Goal: Find specific page/section: Find specific page/section

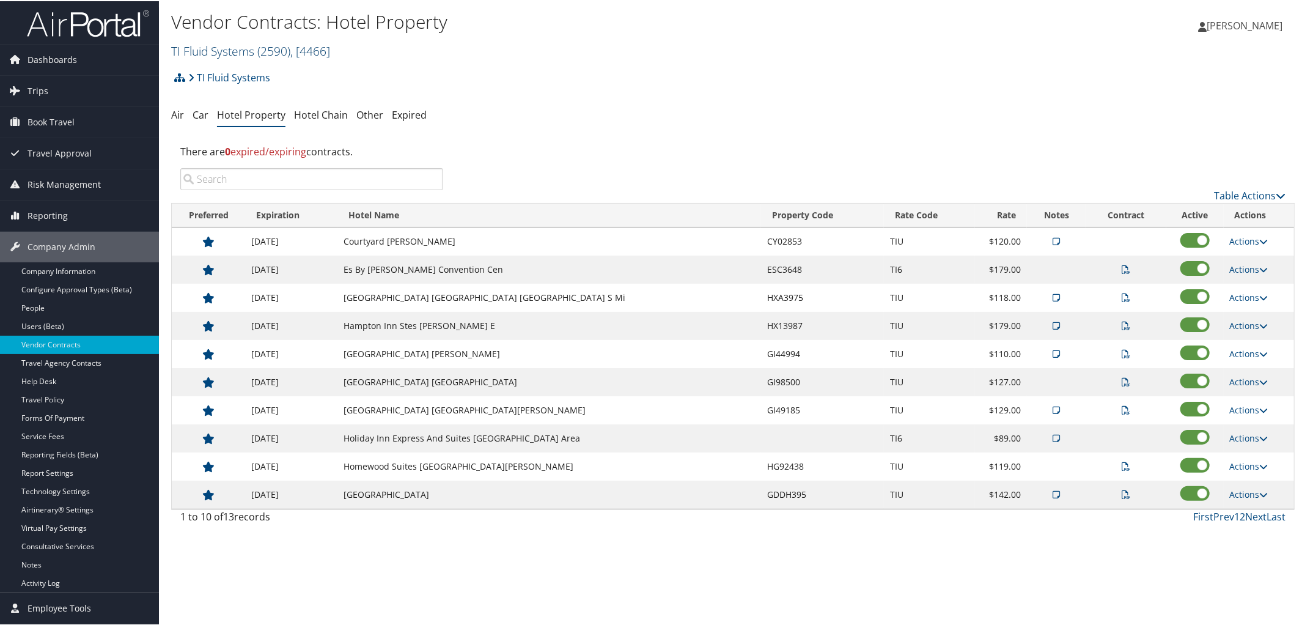
click at [226, 46] on link "TI Fluid Systems ( 2590 ) , [ 4466 ]" at bounding box center [250, 50] width 159 height 17
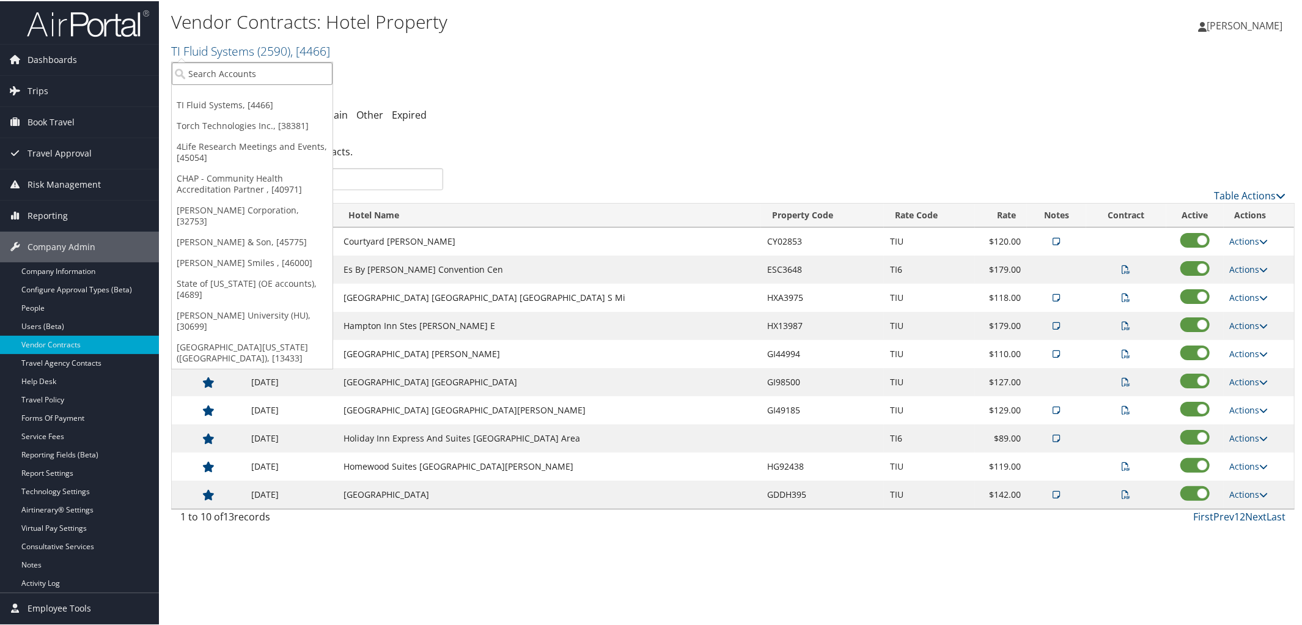
click at [236, 66] on input "search" at bounding box center [252, 72] width 161 height 23
type input "Balch"
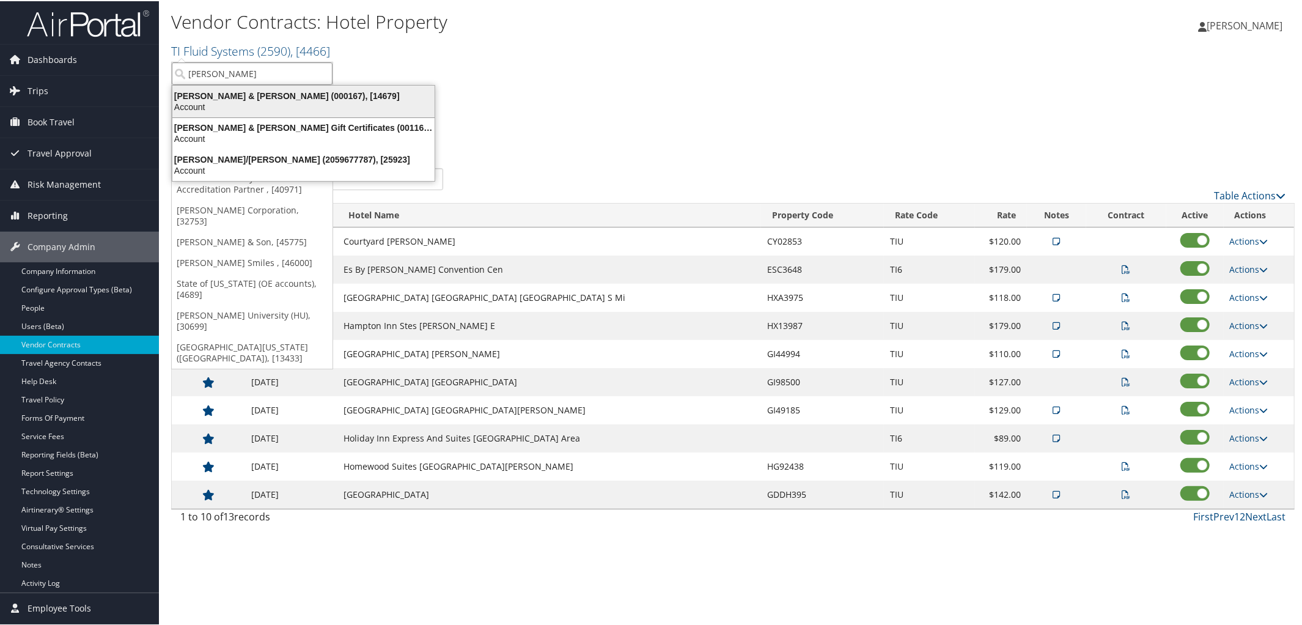
click at [236, 92] on div "Balch & Bingham (000167), [14679]" at bounding box center [303, 94] width 277 height 11
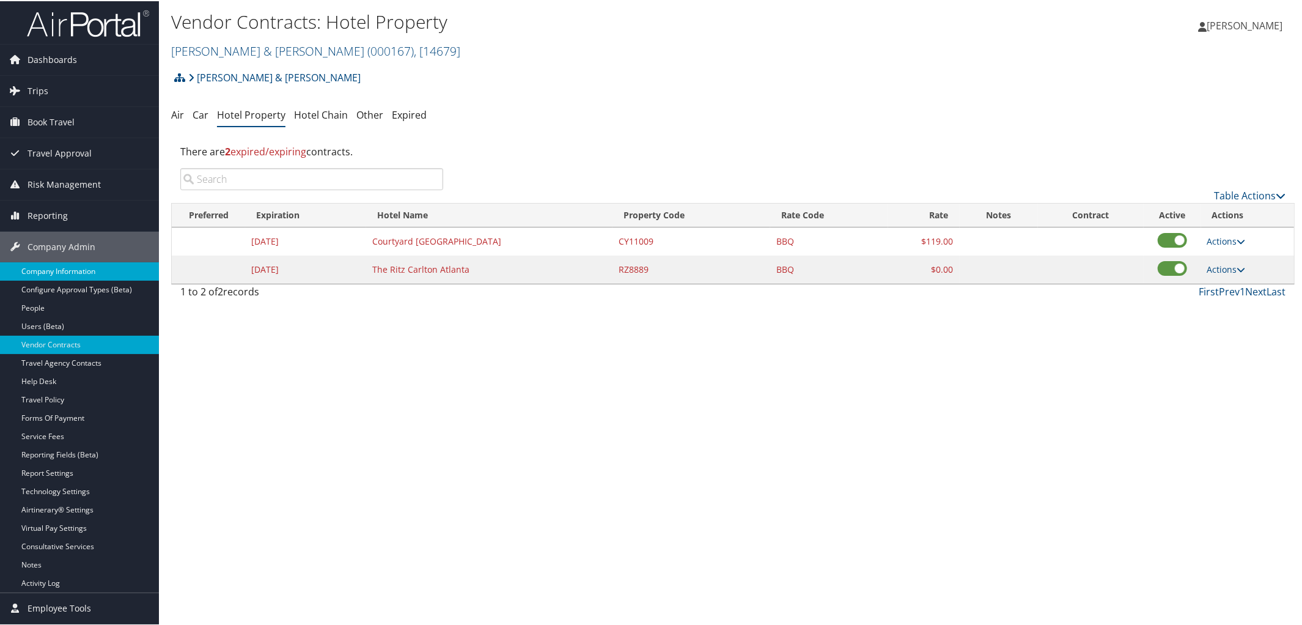
click at [75, 265] on link "Company Information" at bounding box center [79, 270] width 159 height 18
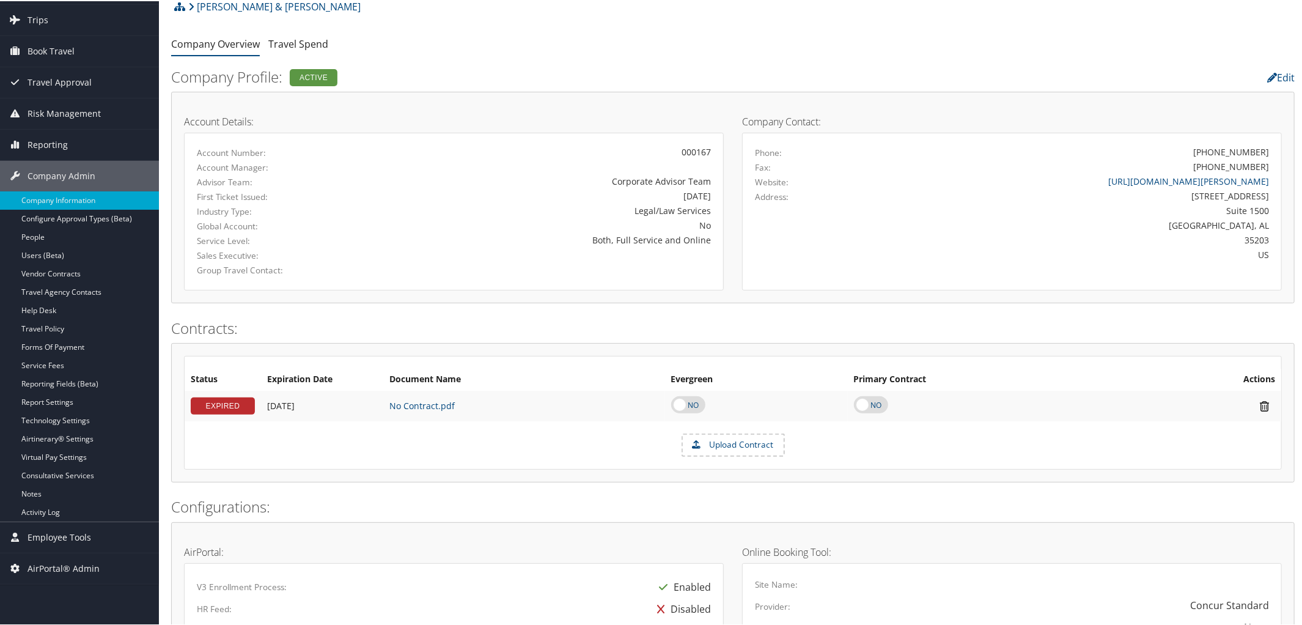
scroll to position [61, 0]
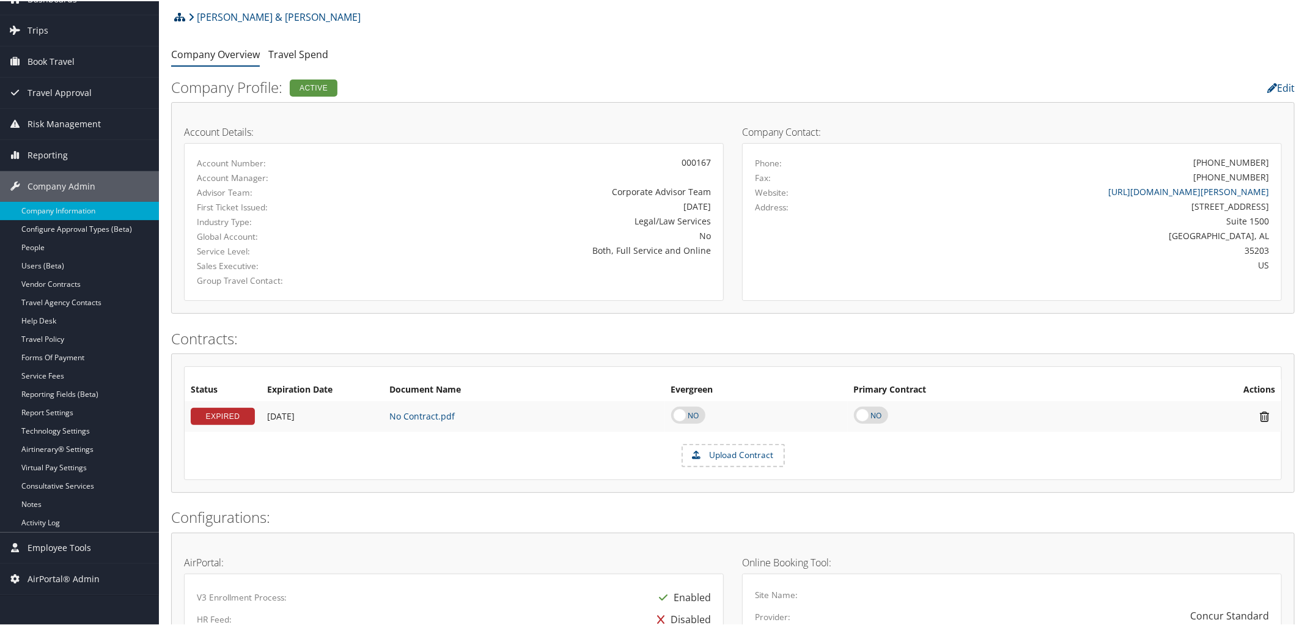
click at [181, 16] on icon at bounding box center [179, 16] width 11 height 10
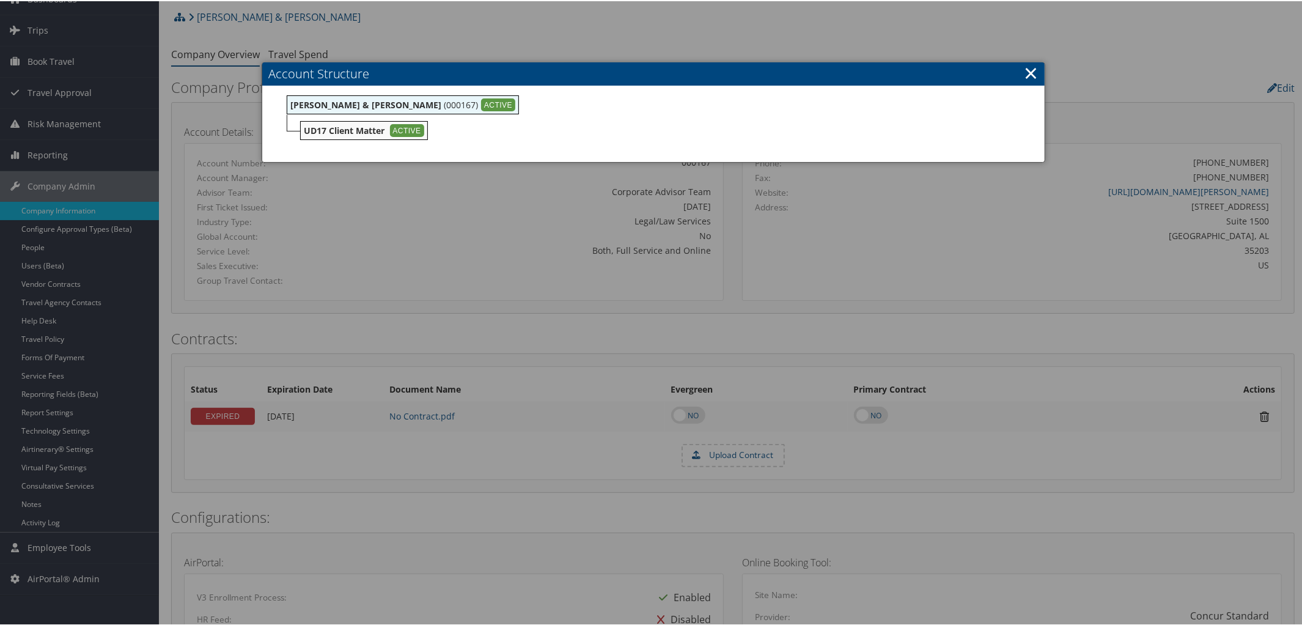
click at [565, 26] on div at bounding box center [653, 312] width 1307 height 625
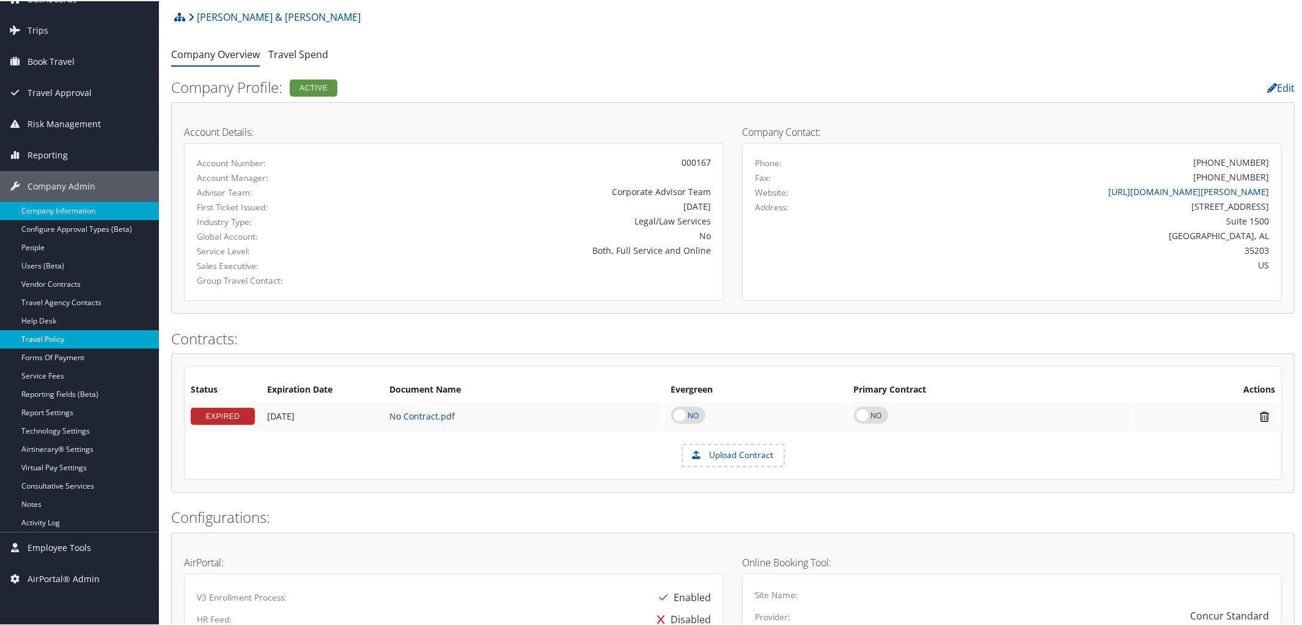
click at [58, 337] on link "Travel Policy" at bounding box center [79, 338] width 159 height 18
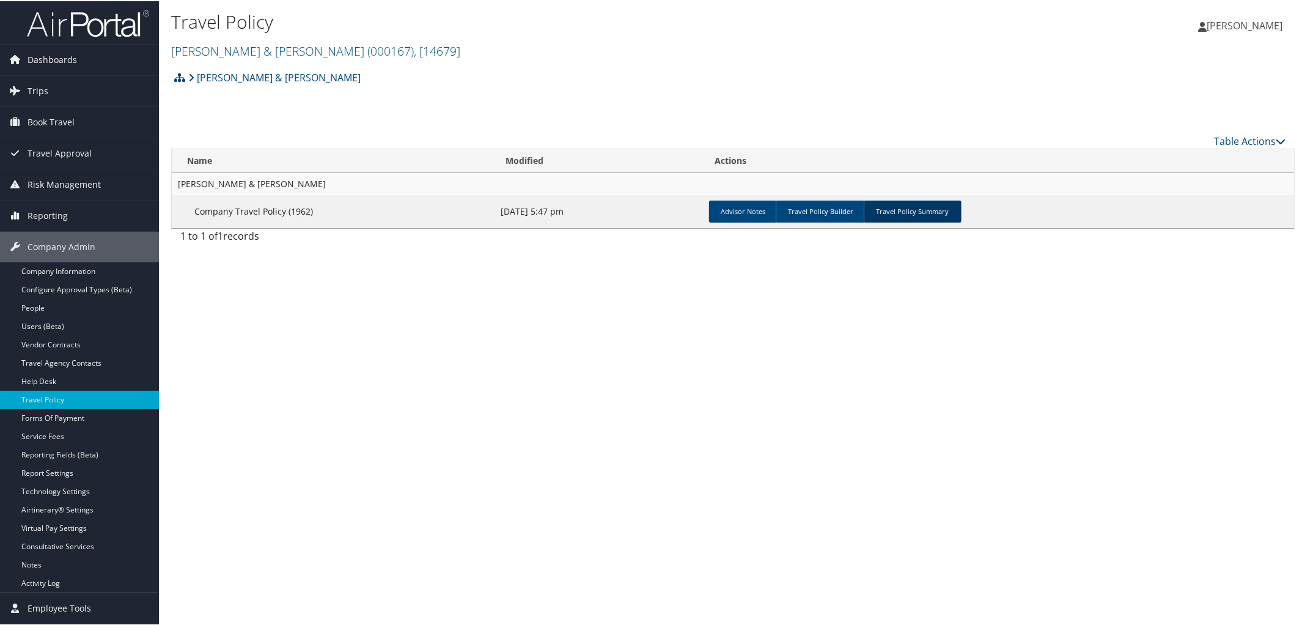
click at [916, 207] on link "Travel Policy Summary" at bounding box center [913, 210] width 98 height 22
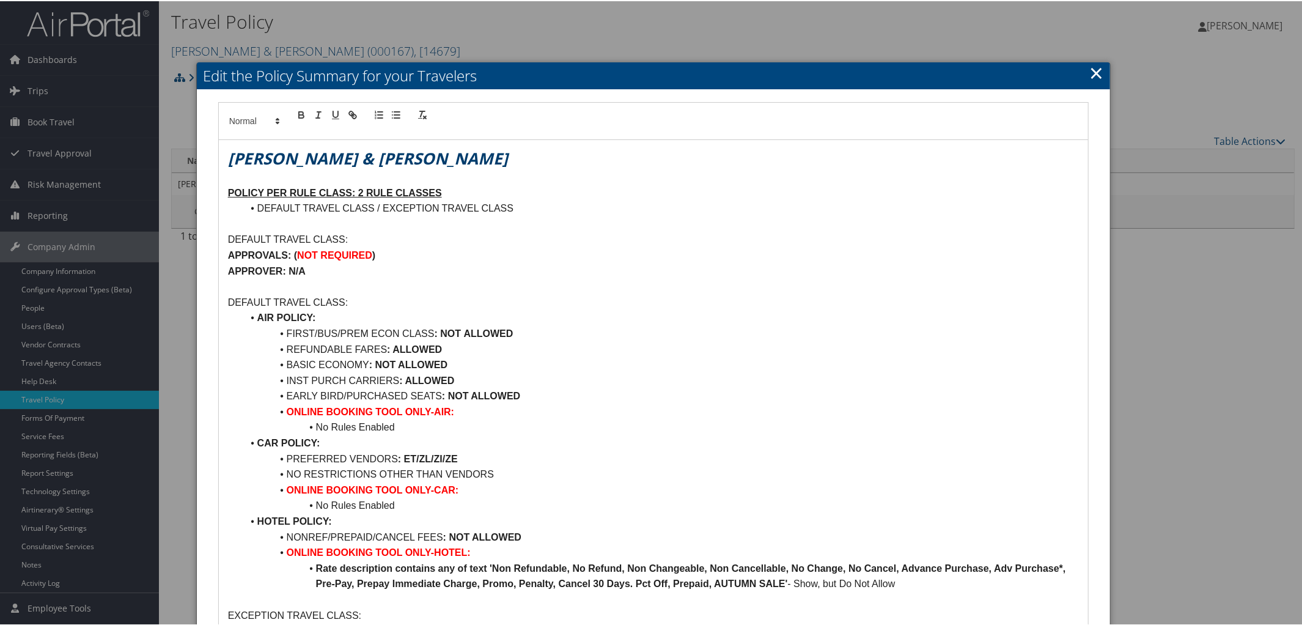
click at [1098, 74] on link "×" at bounding box center [1096, 71] width 14 height 24
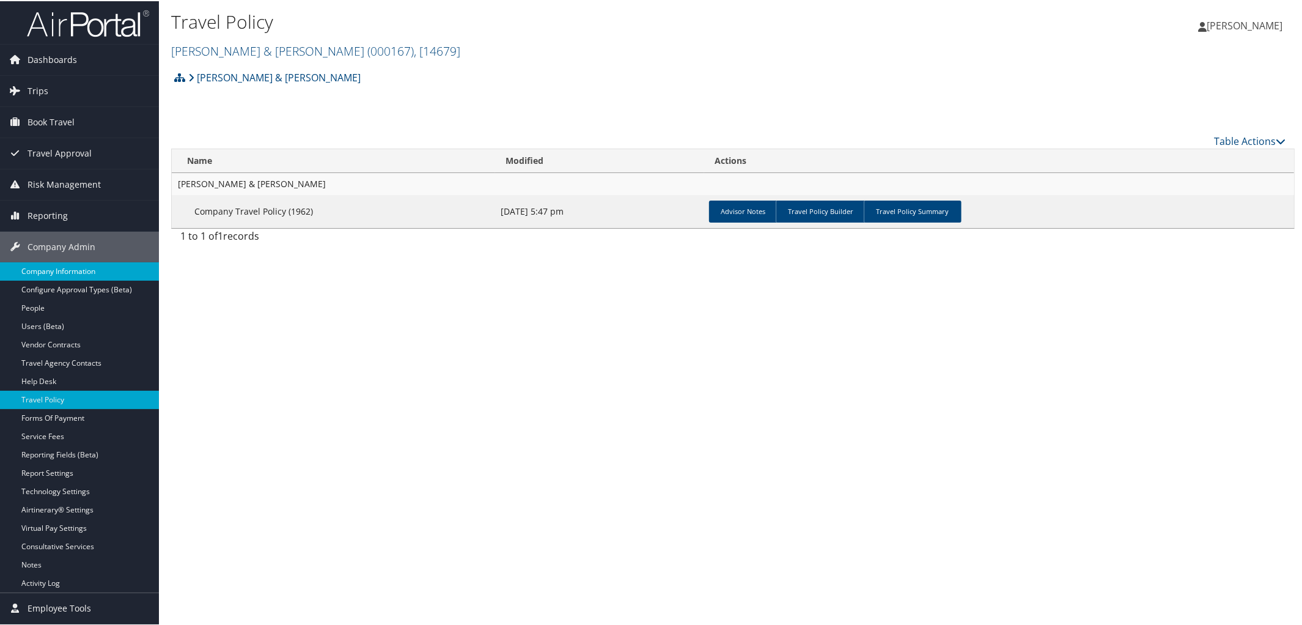
click at [67, 271] on link "Company Information" at bounding box center [79, 270] width 159 height 18
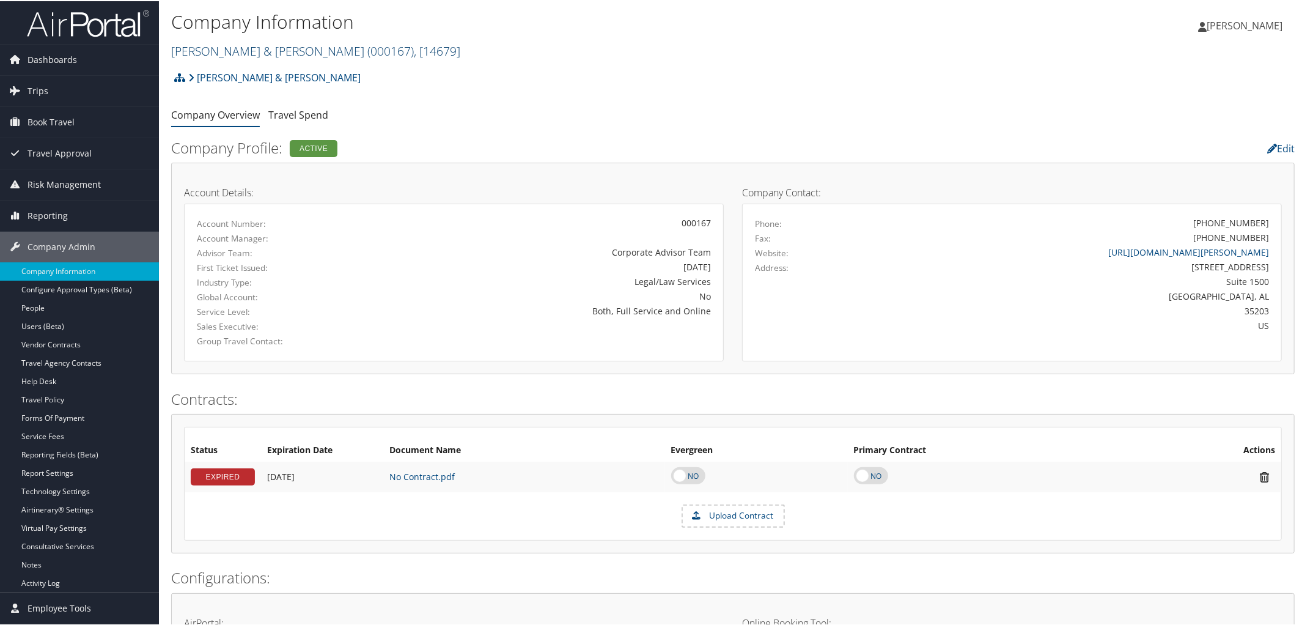
click at [240, 43] on link "Balch & Bingham ( 000167 ) , [ 14679 ]" at bounding box center [315, 50] width 289 height 17
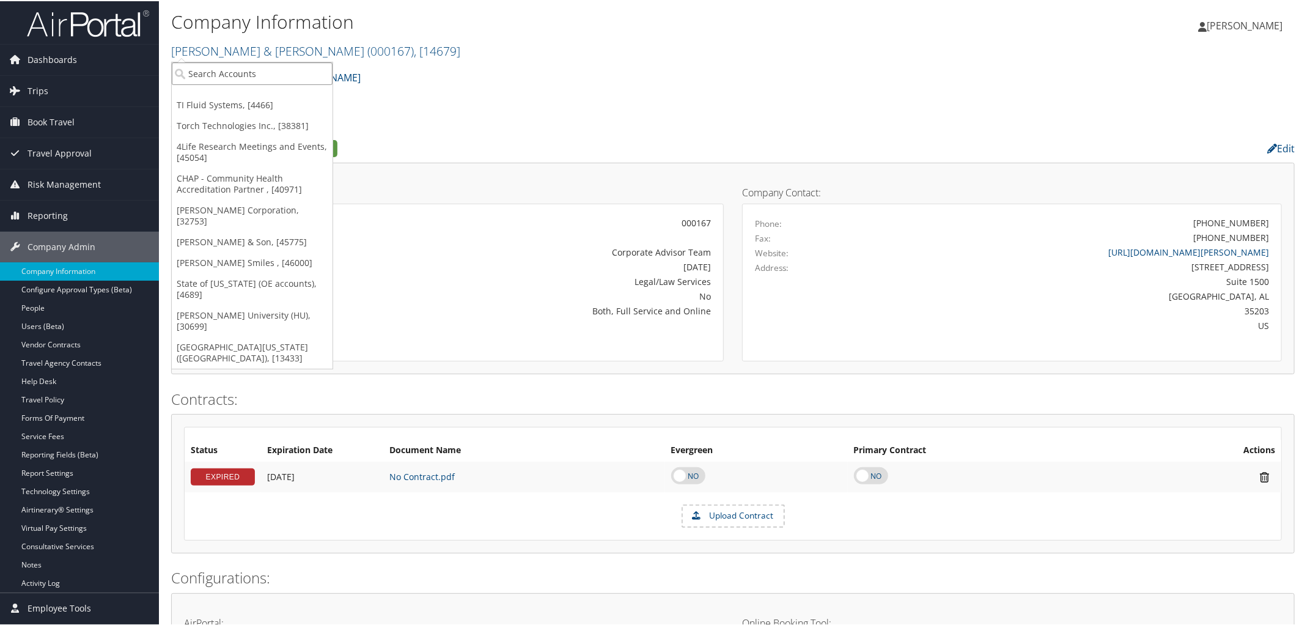
click at [245, 68] on input "search" at bounding box center [252, 72] width 161 height 23
type input "Boston University"
click at [233, 97] on div "TBC - Boston University (BU) (301946), [26759]" at bounding box center [293, 94] width 256 height 11
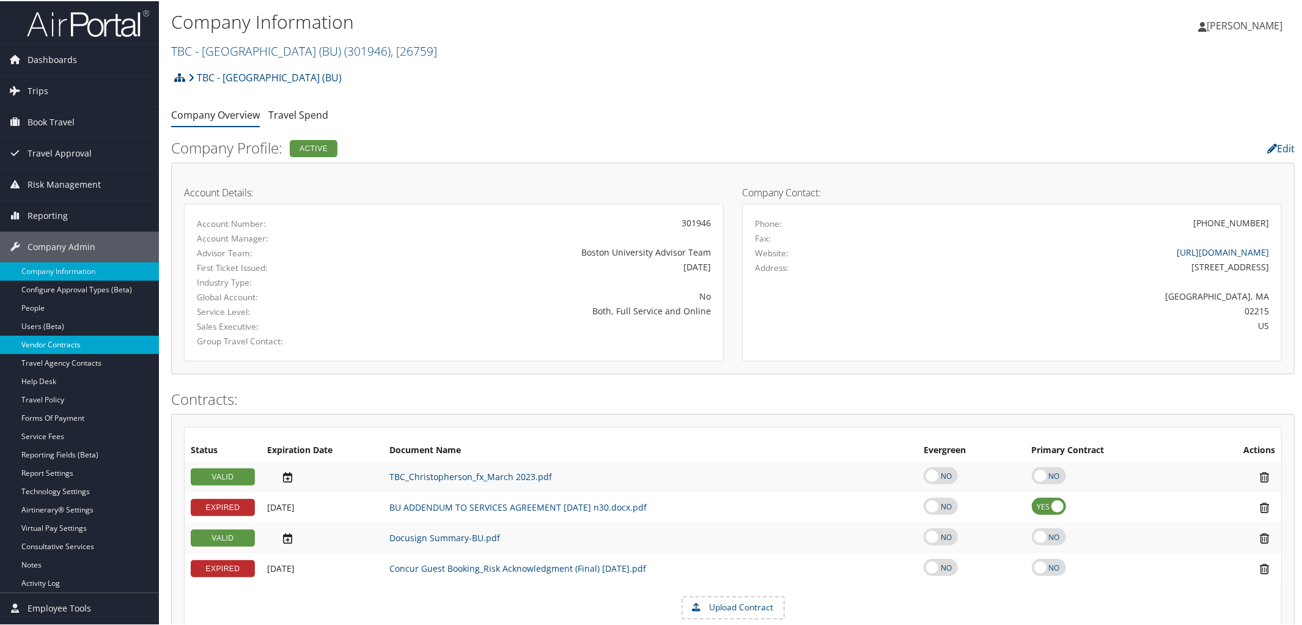
click at [58, 342] on link "Vendor Contracts" at bounding box center [79, 343] width 159 height 18
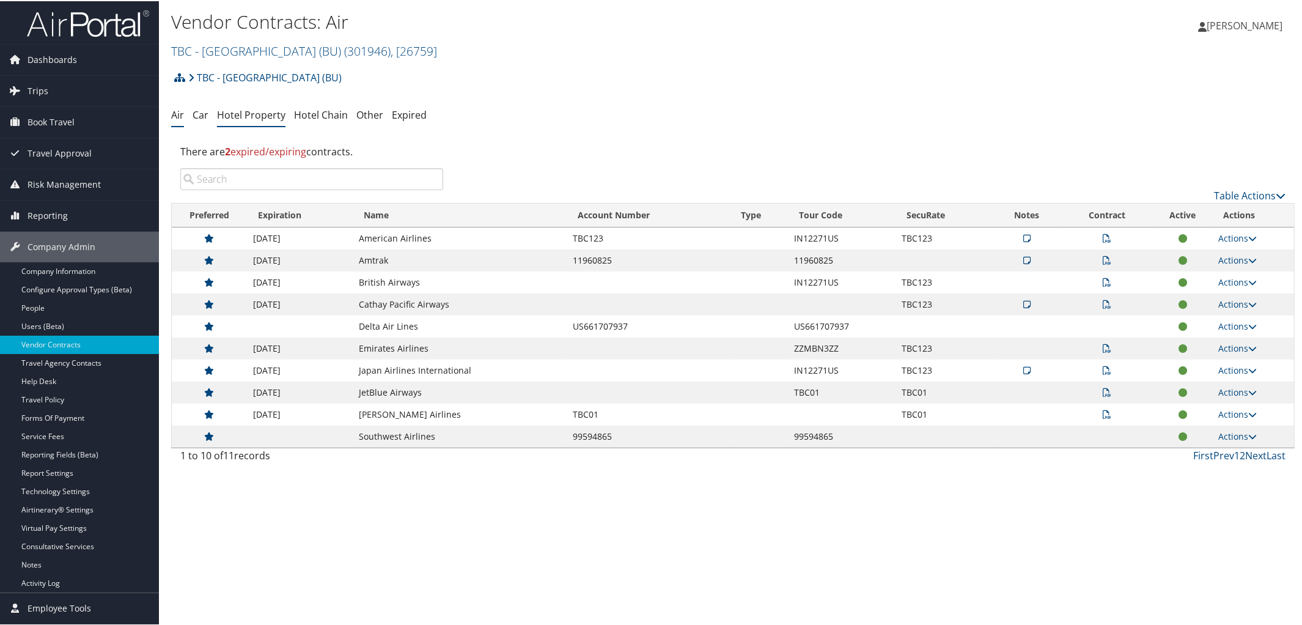
click at [262, 113] on link "Hotel Property" at bounding box center [251, 113] width 68 height 13
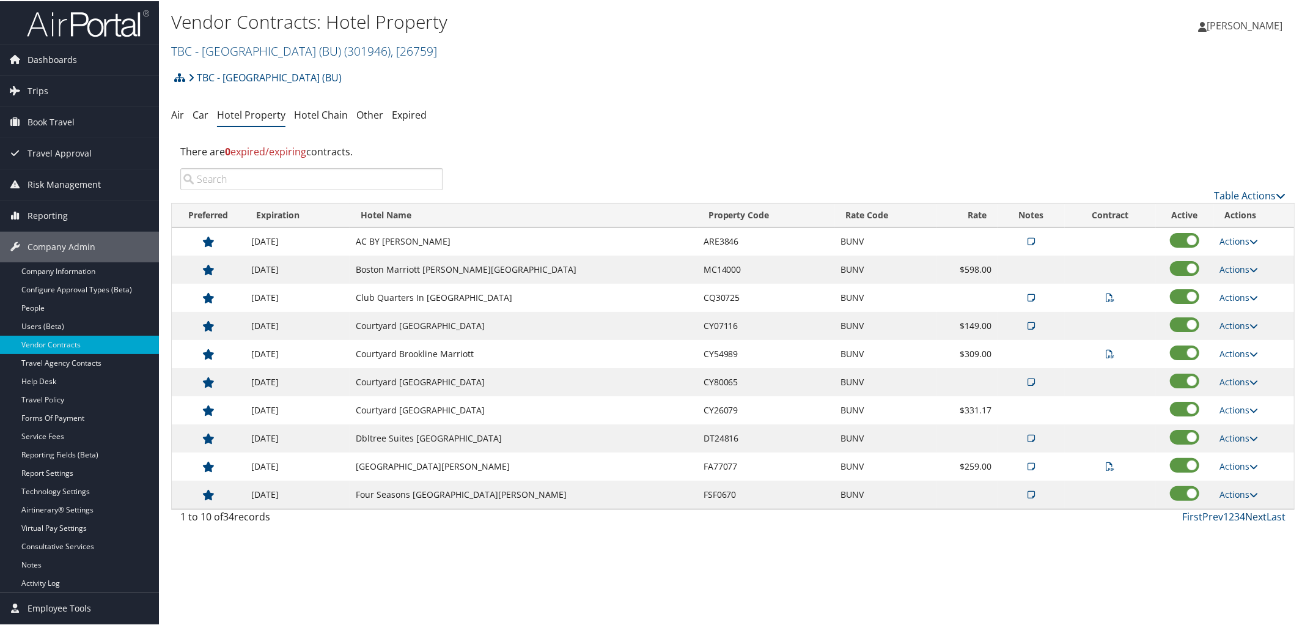
click at [1254, 521] on link "Next" at bounding box center [1255, 515] width 21 height 13
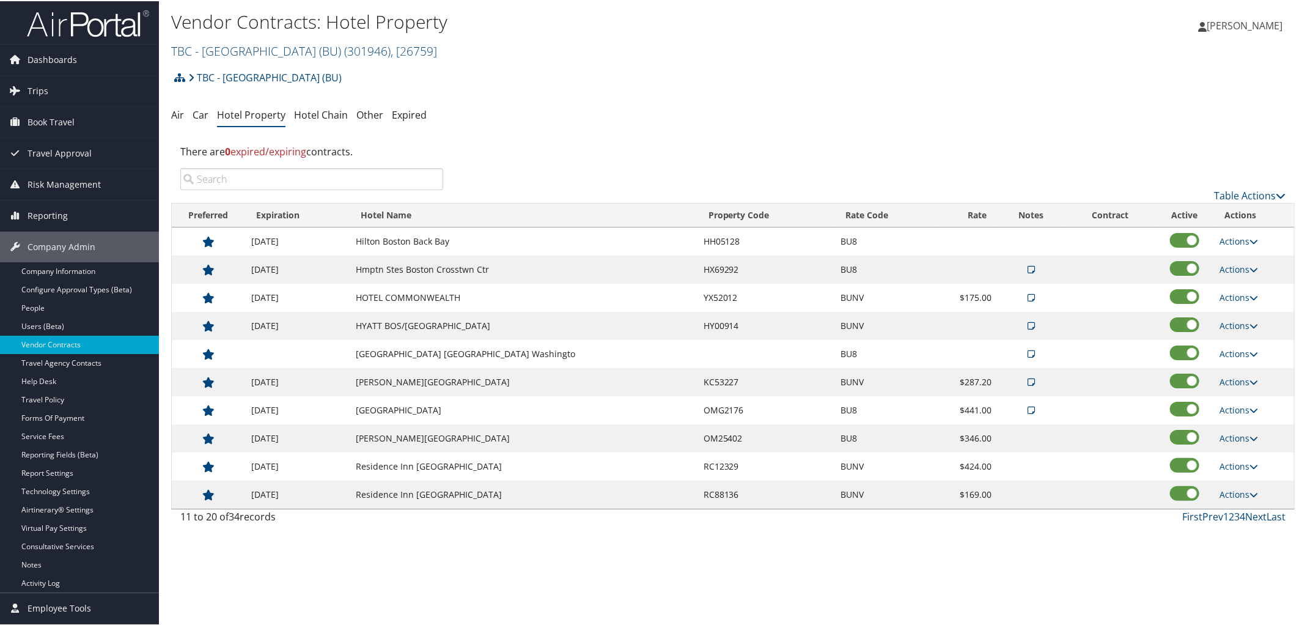
click at [1028, 267] on icon at bounding box center [1031, 268] width 7 height 9
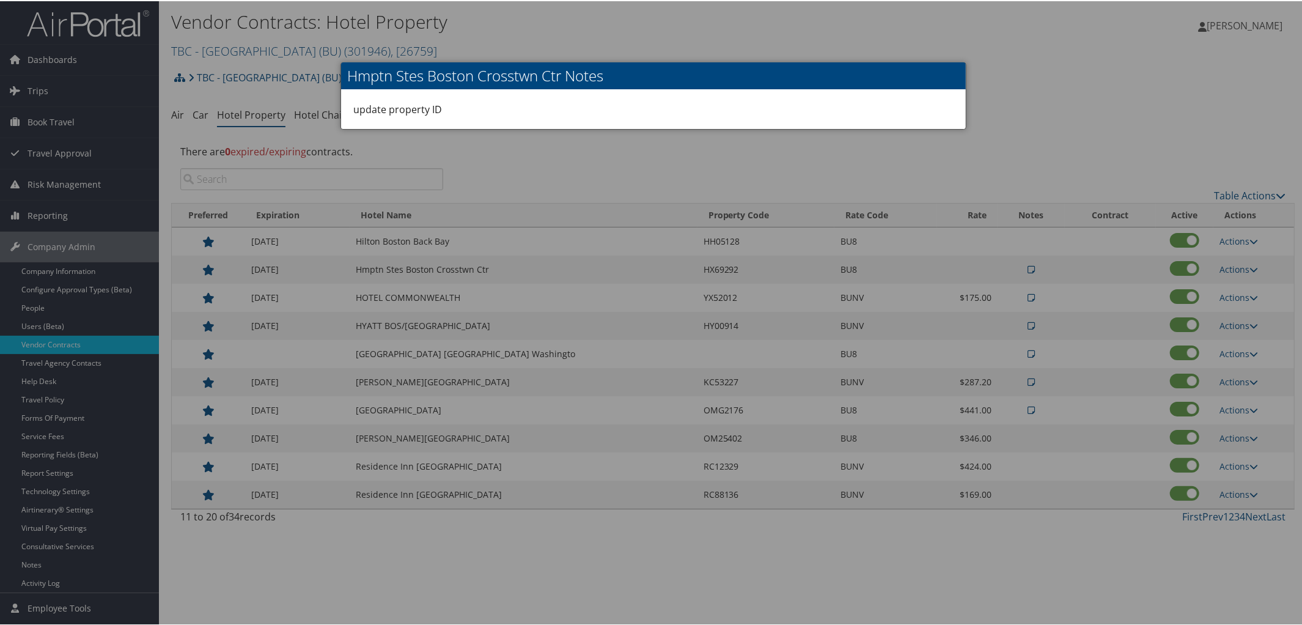
click at [1028, 267] on div at bounding box center [653, 312] width 1307 height 625
